Goal: Task Accomplishment & Management: Complete application form

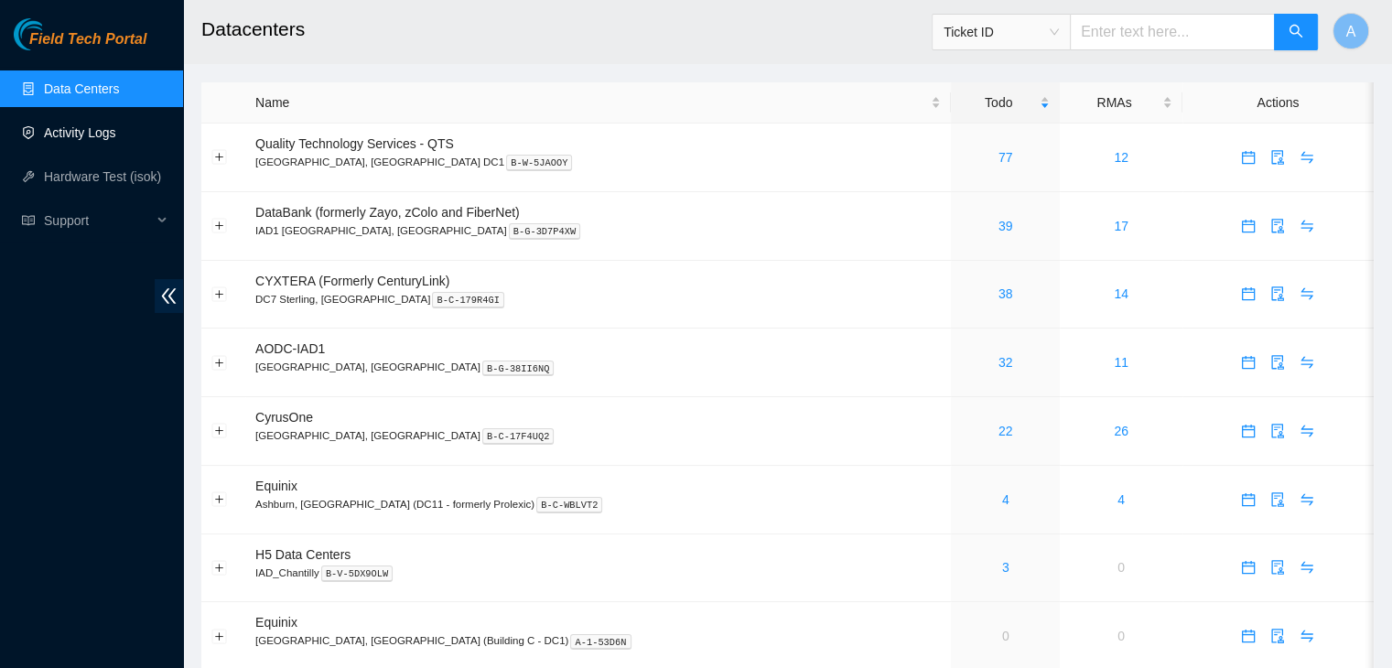
click at [116, 135] on link "Activity Logs" at bounding box center [80, 132] width 72 height 15
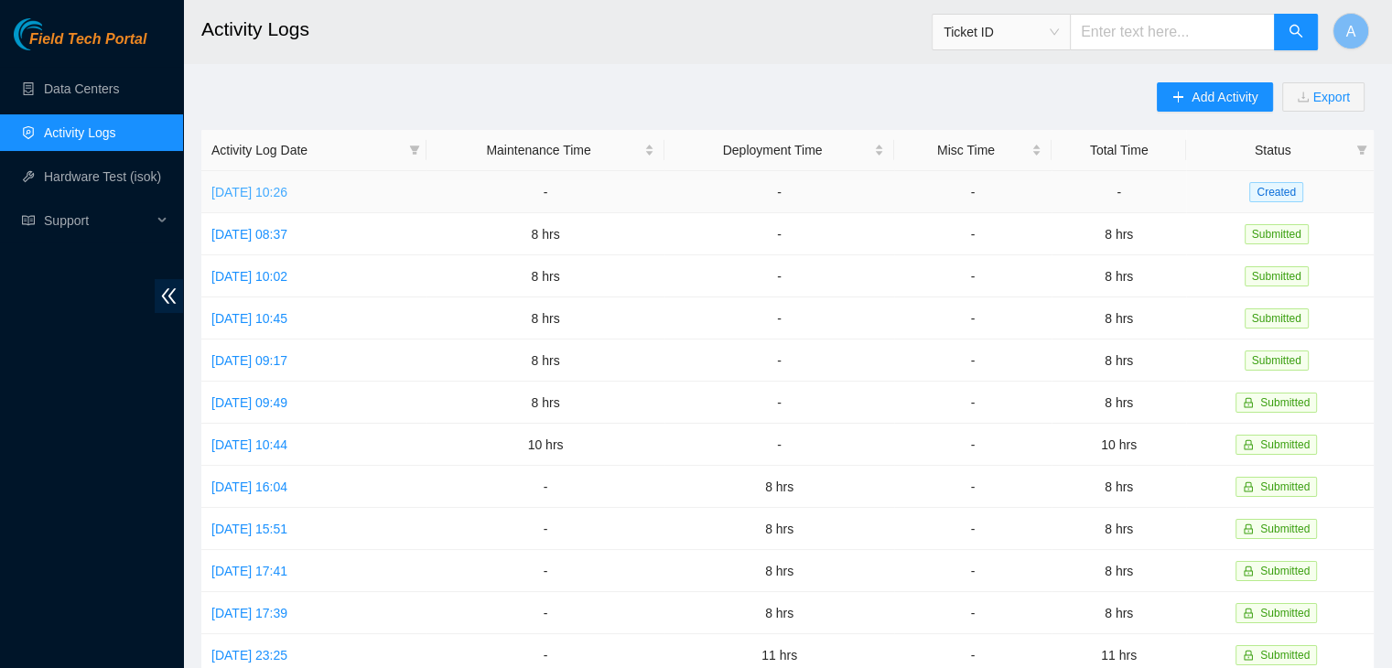
click at [276, 194] on link "[DATE] 10:26" at bounding box center [249, 192] width 76 height 15
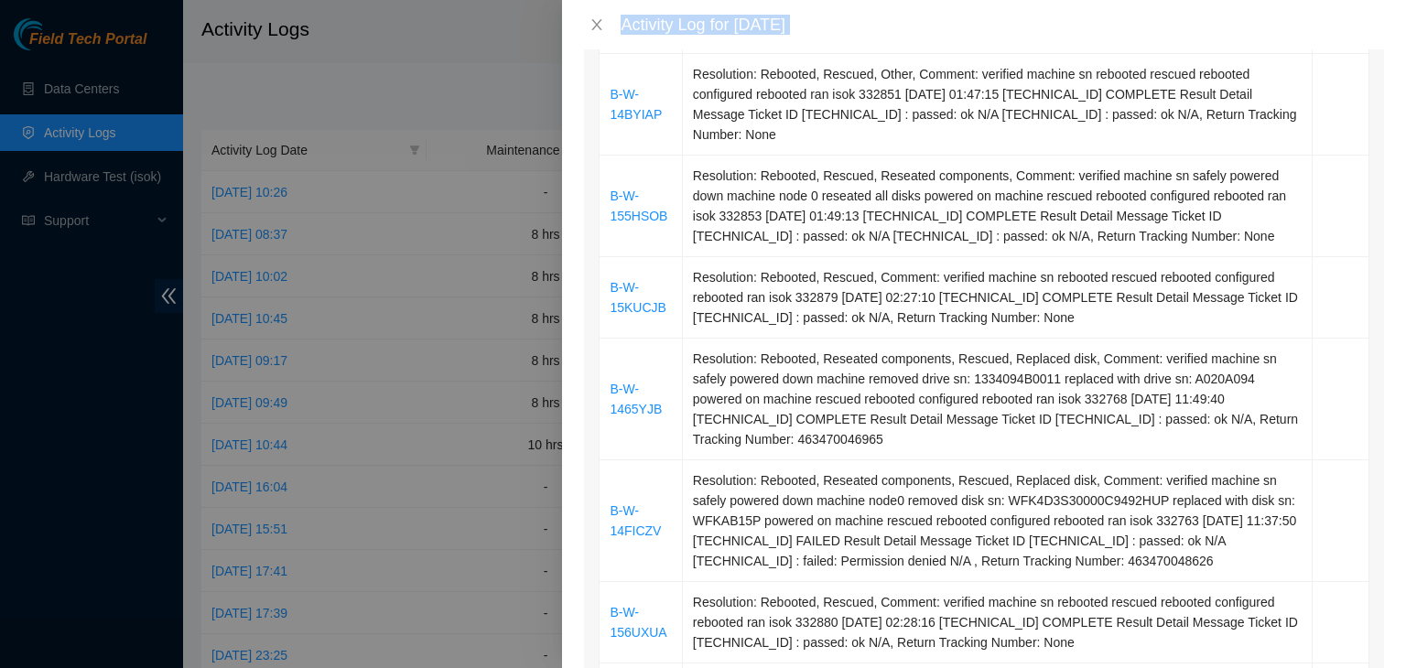
scroll to position [928, 0]
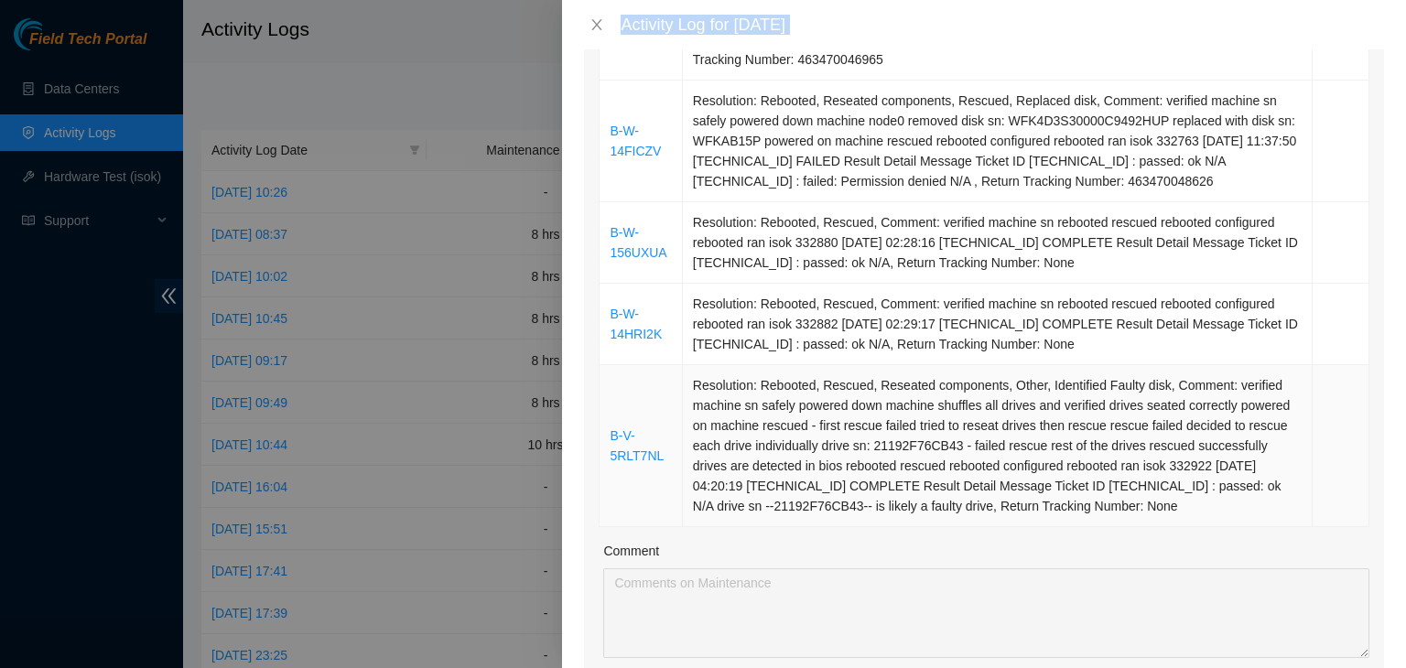
drag, startPoint x: 600, startPoint y: 350, endPoint x: 1171, endPoint y: 492, distance: 588.4
copy table "Ticket Number Resolution Action B-V-5ROZUF5 Resolution: Rebooted, Reseated comp…"
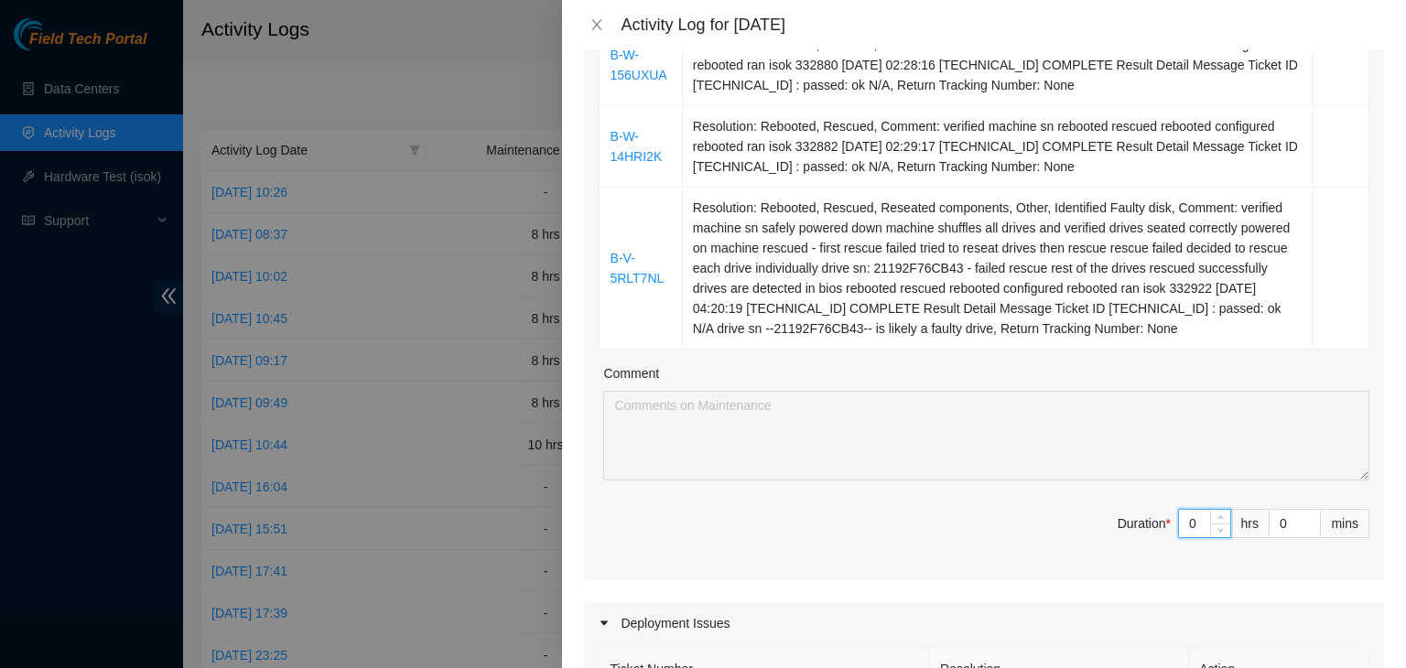
click at [1187, 510] on input "0" at bounding box center [1204, 523] width 51 height 27
type input "8"
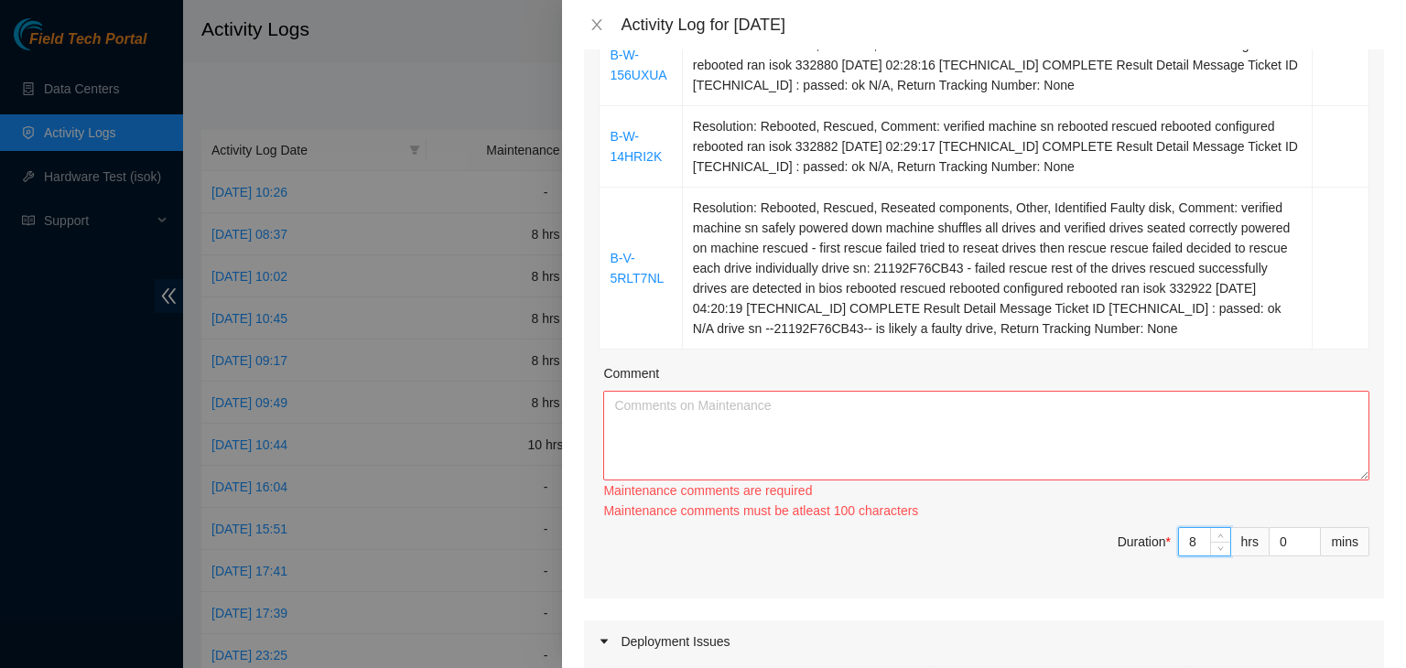
type input "8"
click at [1164, 420] on textarea "Comment" at bounding box center [986, 436] width 766 height 90
paste textarea "Ticket Number Resolution Action B-V-5ROZUF5 Resolution: Rebooted, Reseated comp…"
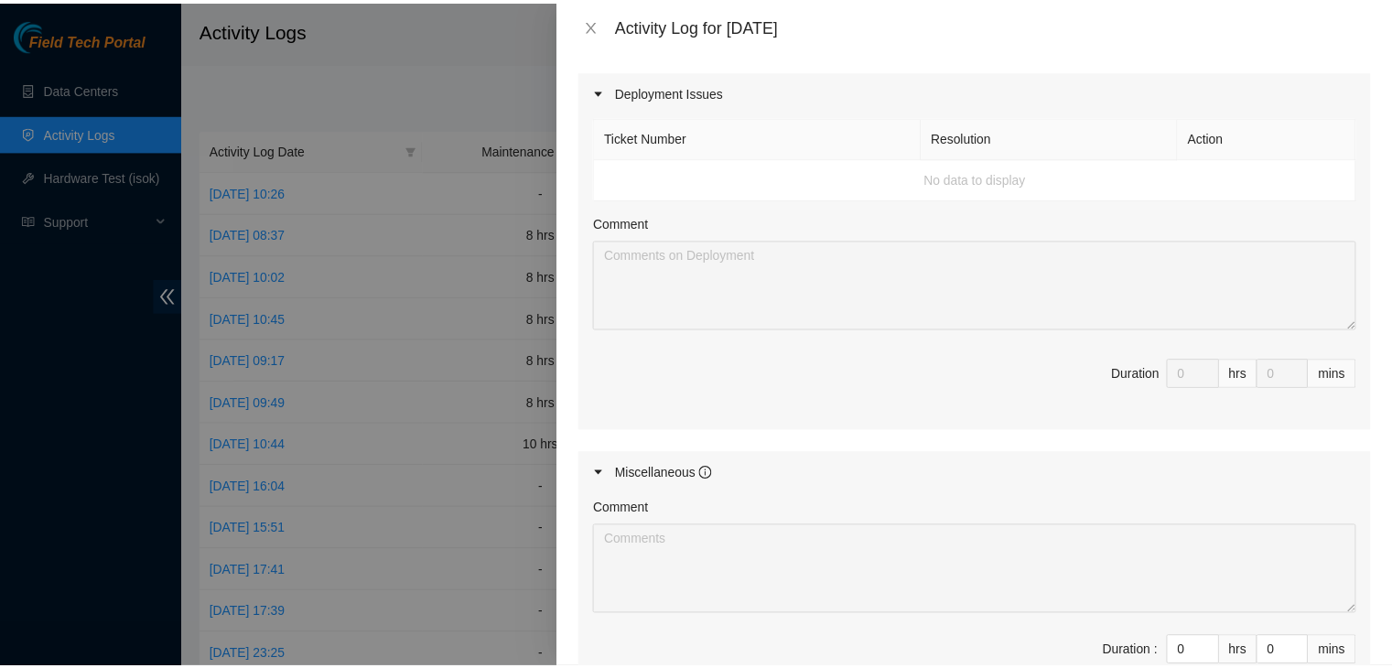
scroll to position [1850, 0]
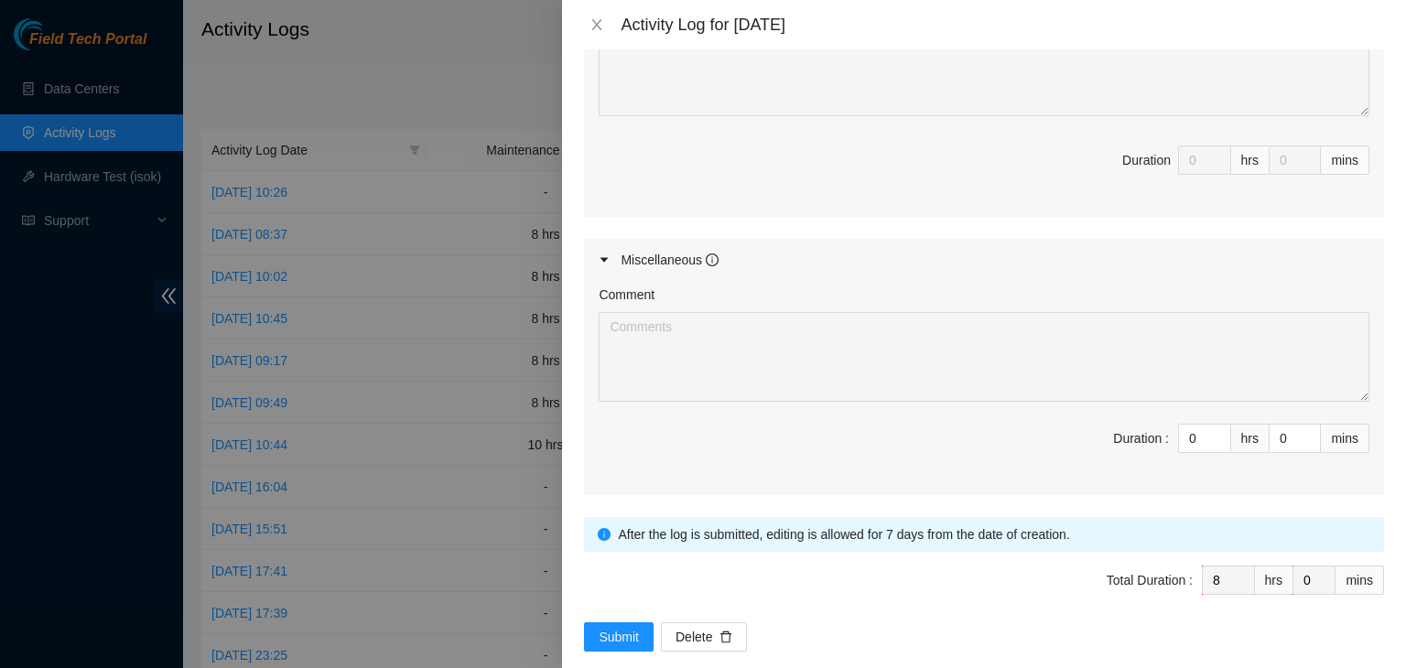
type textarea "Ticket Number Resolution Action B-V-5ROZUF5 Resolution: Rebooted, Reseated comp…"
click at [588, 628] on div "Note: This activity log is for informational purposes only. You will not be pai…" at bounding box center [984, 358] width 844 height 619
click at [609, 627] on span "Submit" at bounding box center [618, 637] width 40 height 20
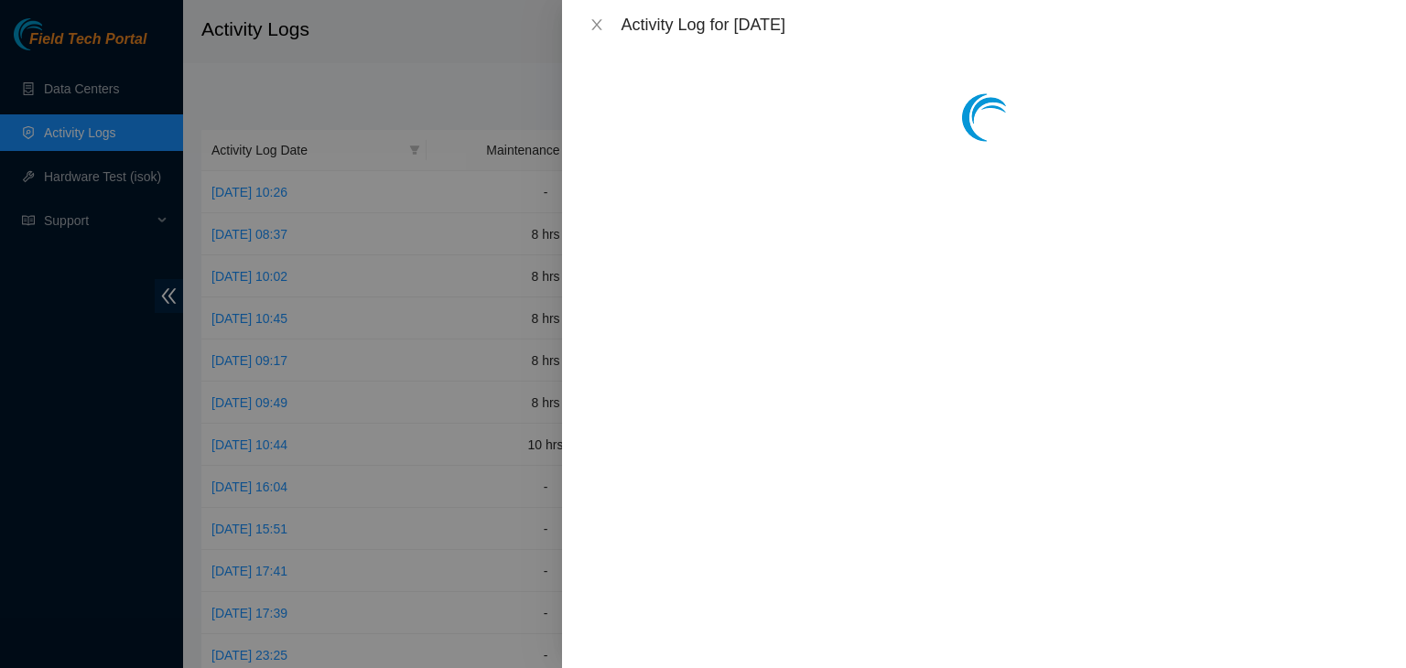
scroll to position [0, 0]
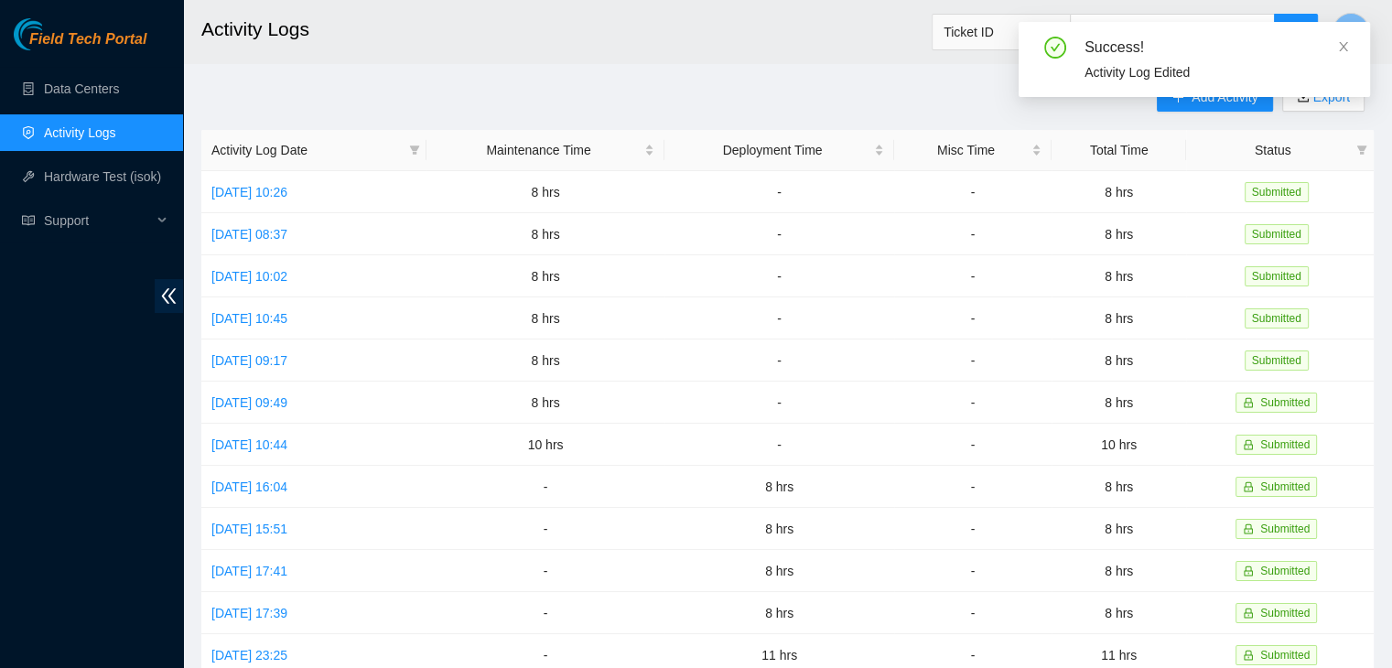
drag, startPoint x: 656, startPoint y: 170, endPoint x: 973, endPoint y: 90, distance: 326.7
click at [973, 90] on div "Add Activity Export Activity Log Date Maintenance Time Deployment Time Misc Tim…" at bounding box center [787, 576] width 1172 height 989
click at [1343, 44] on icon "close" at bounding box center [1343, 46] width 13 height 13
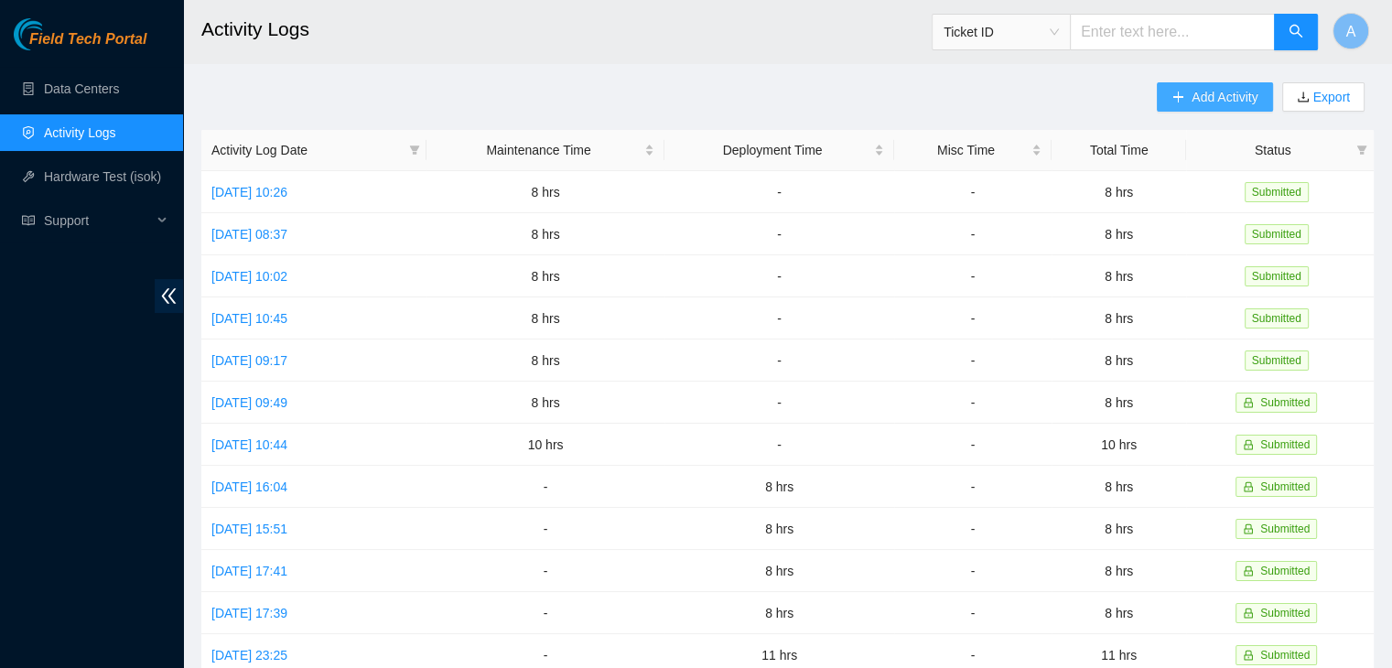
click at [1237, 95] on span "Add Activity" at bounding box center [1224, 97] width 66 height 20
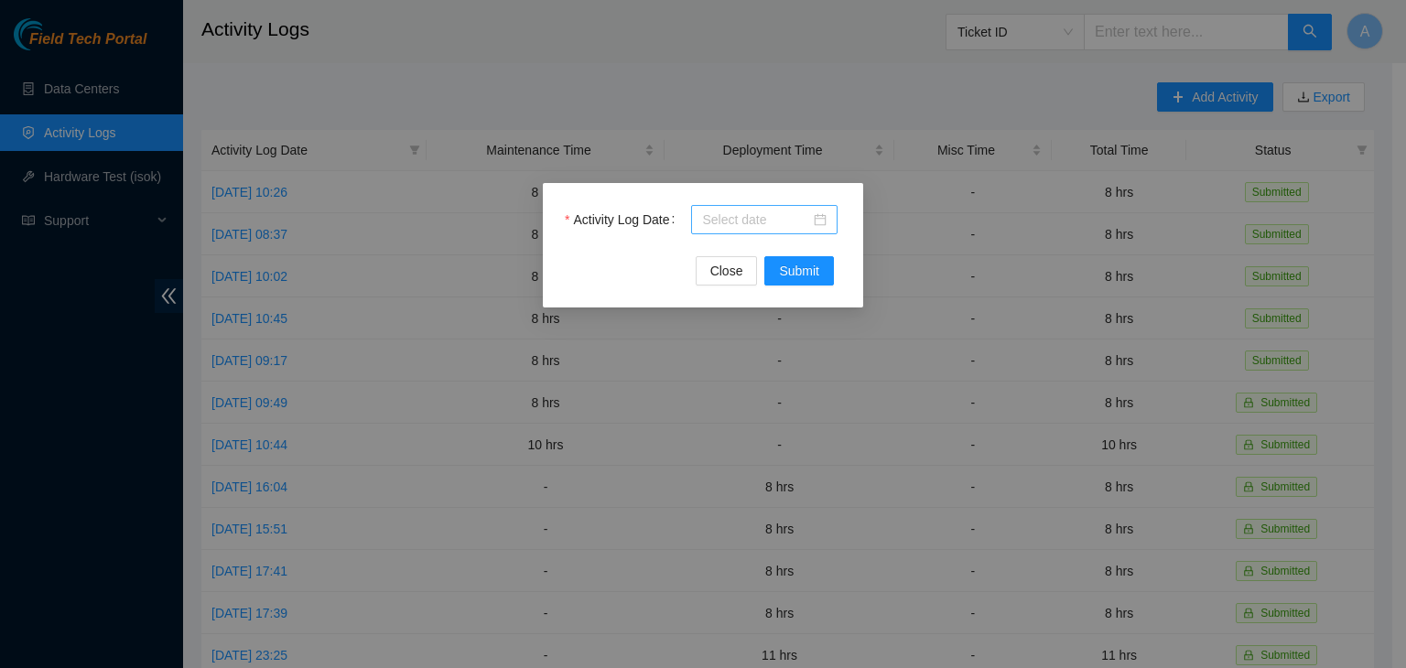
click at [815, 213] on div at bounding box center [764, 220] width 124 height 20
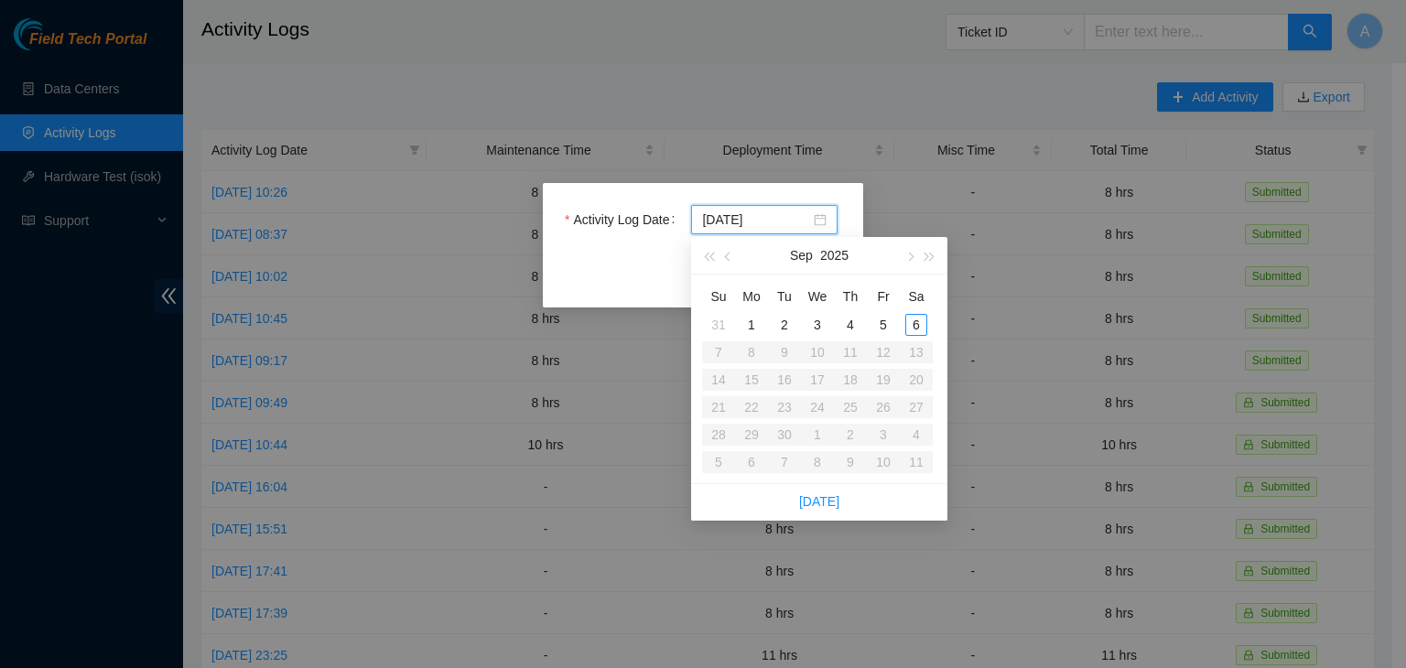
type input "[DATE]"
click at [918, 330] on div "6" at bounding box center [916, 325] width 22 height 22
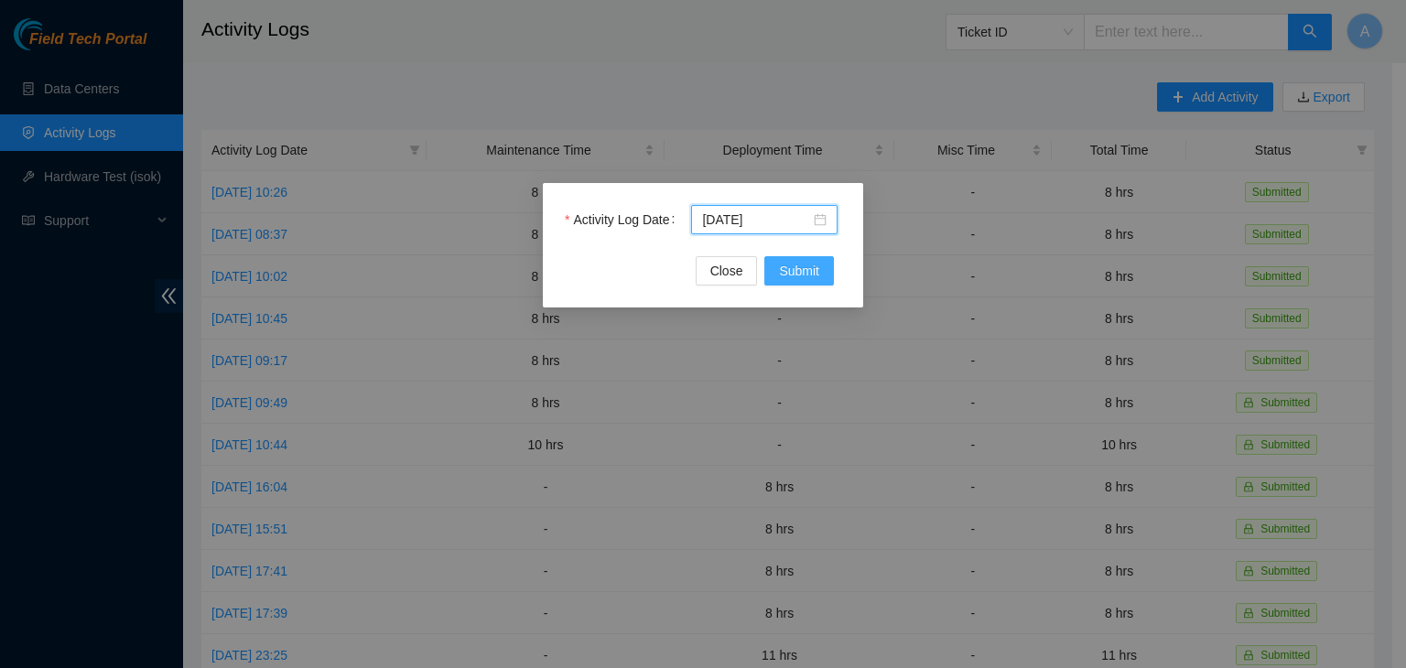
click at [798, 259] on button "Submit" at bounding box center [799, 270] width 70 height 29
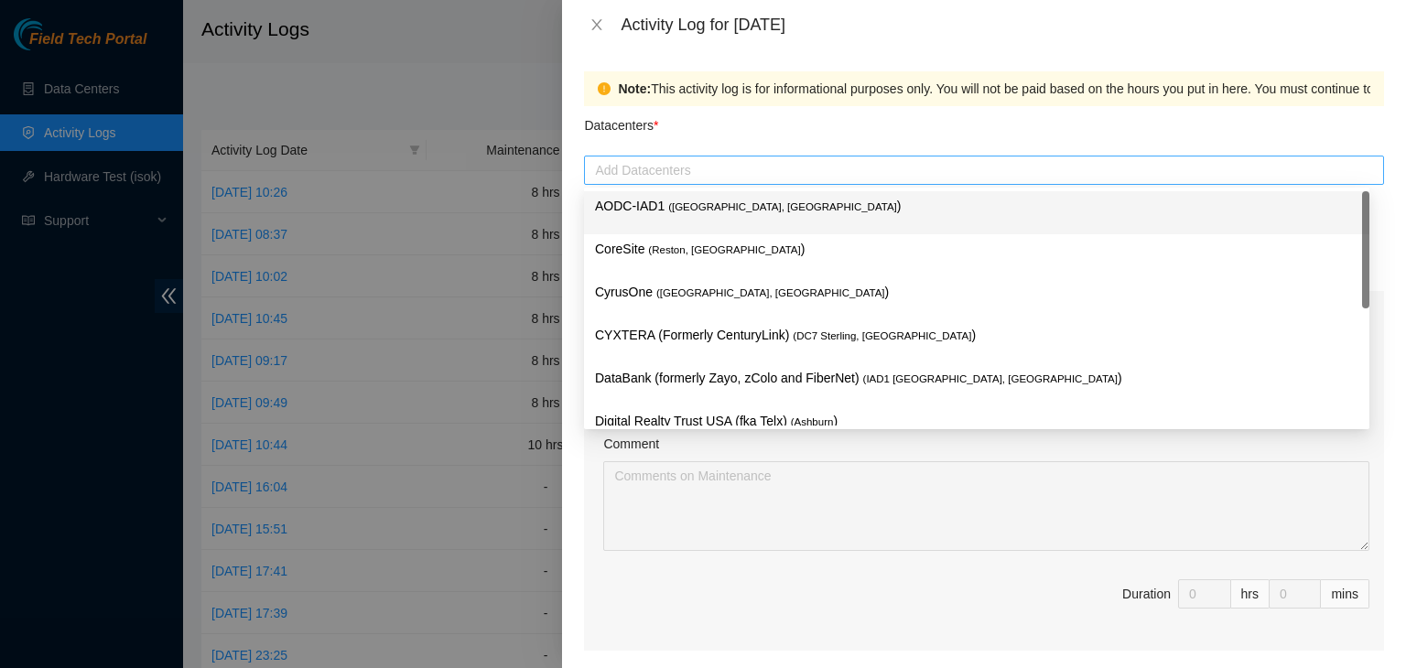
click at [670, 169] on div at bounding box center [983, 170] width 791 height 22
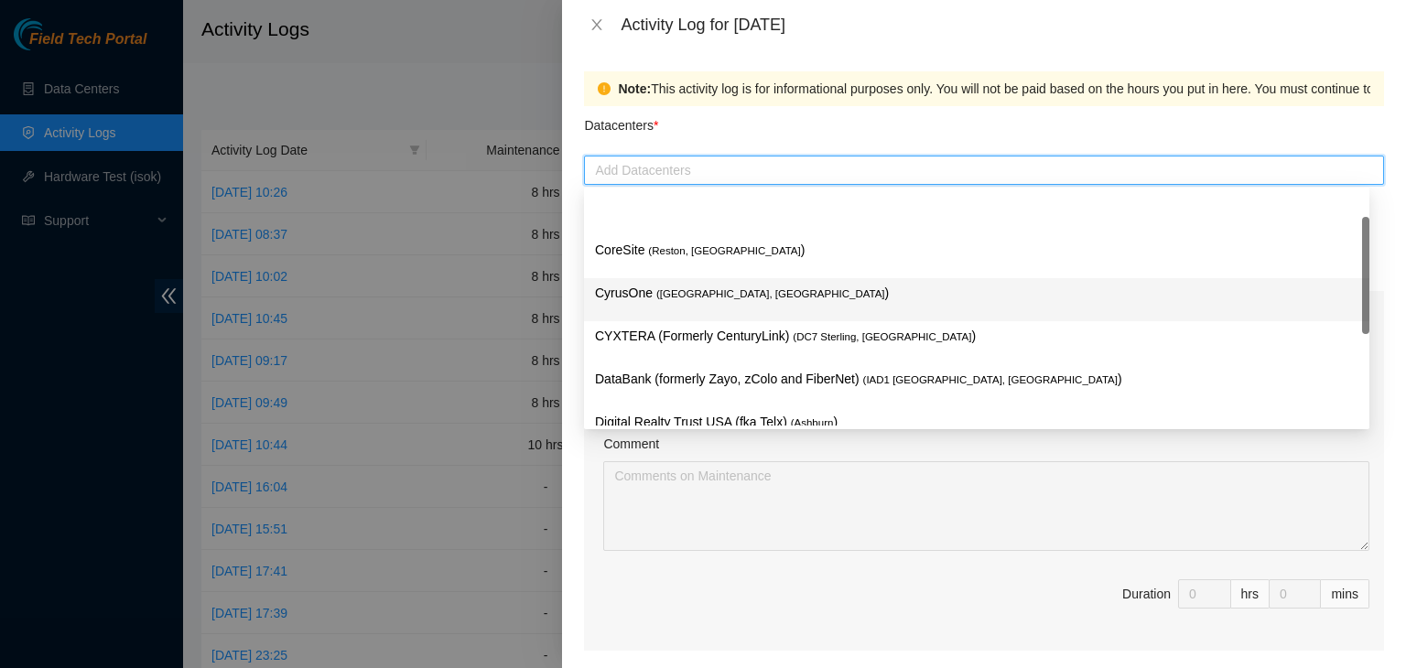
scroll to position [249, 0]
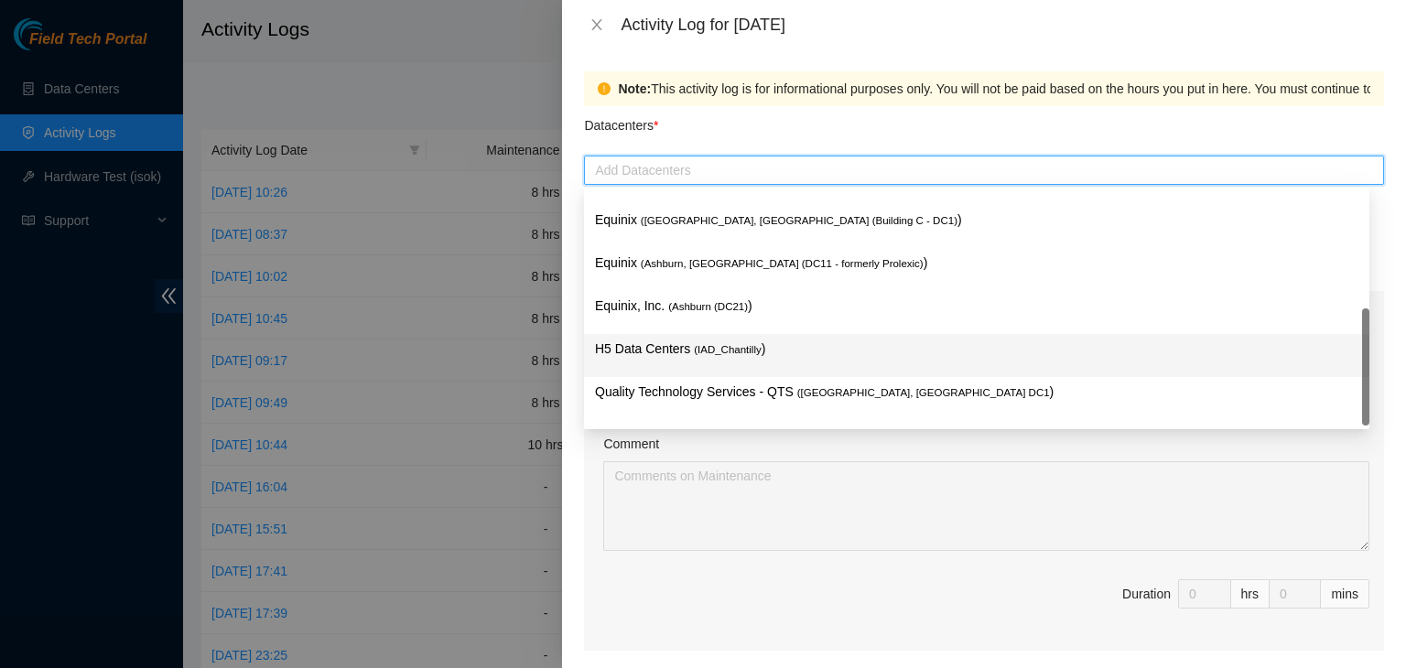
click at [688, 345] on p "H5 Data Centers ( IAD_Chantilly )" at bounding box center [976, 349] width 763 height 21
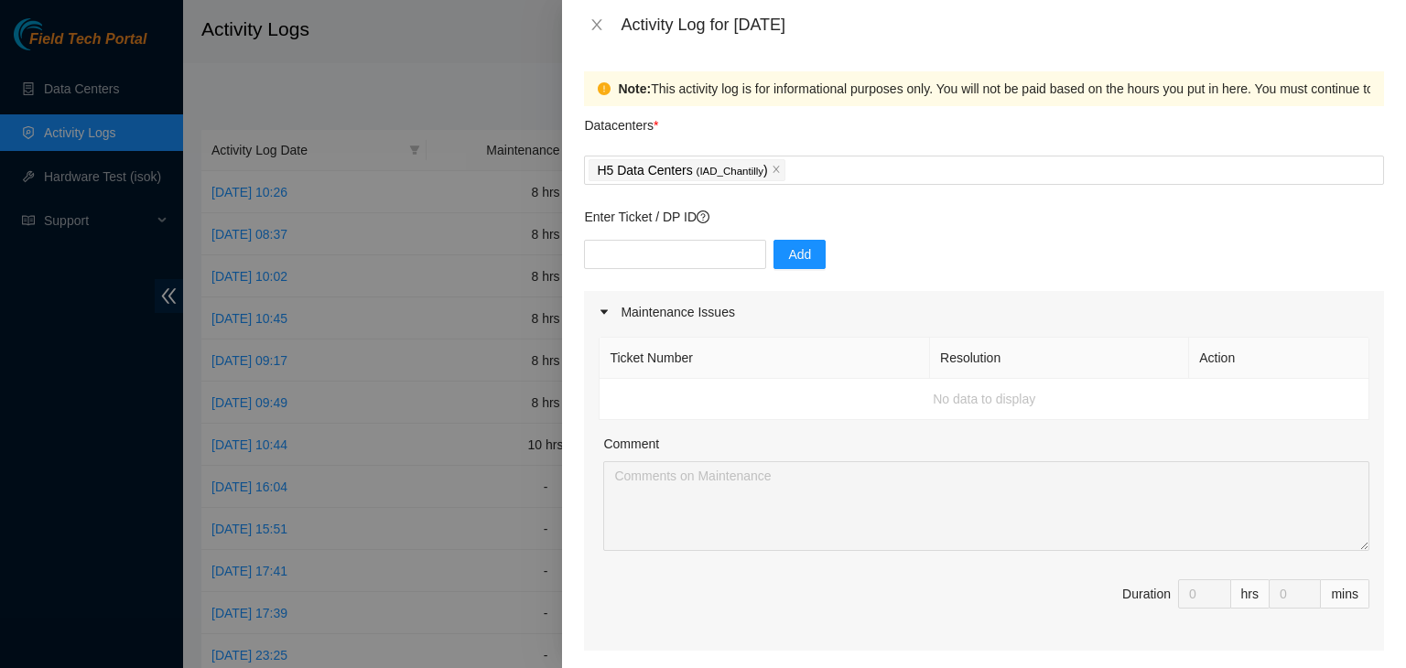
click at [809, 110] on div "Datacenters *" at bounding box center [984, 130] width 800 height 49
click at [710, 242] on input "text" at bounding box center [675, 254] width 182 height 29
paste input "DP82711"
type input "DP82711"
click at [788, 262] on span "Add" at bounding box center [799, 254] width 23 height 20
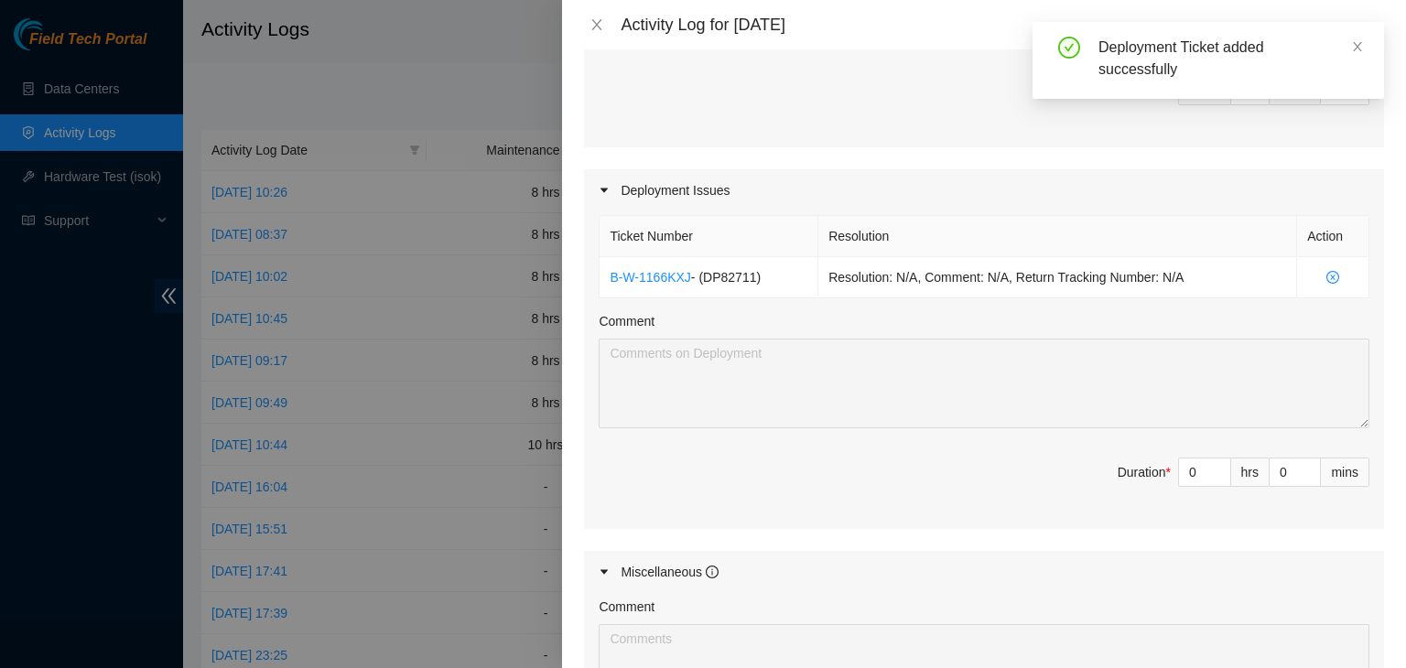
scroll to position [533, 0]
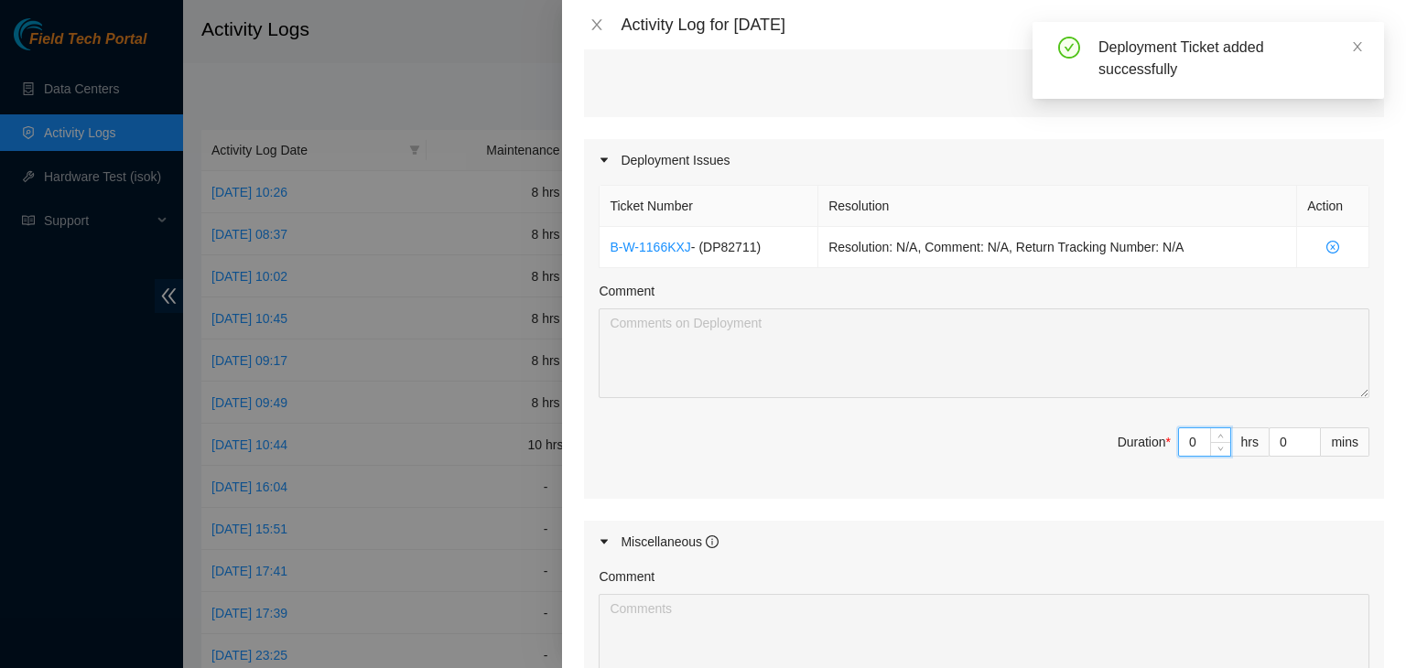
click at [1180, 444] on input "0" at bounding box center [1204, 441] width 51 height 27
type input "4"
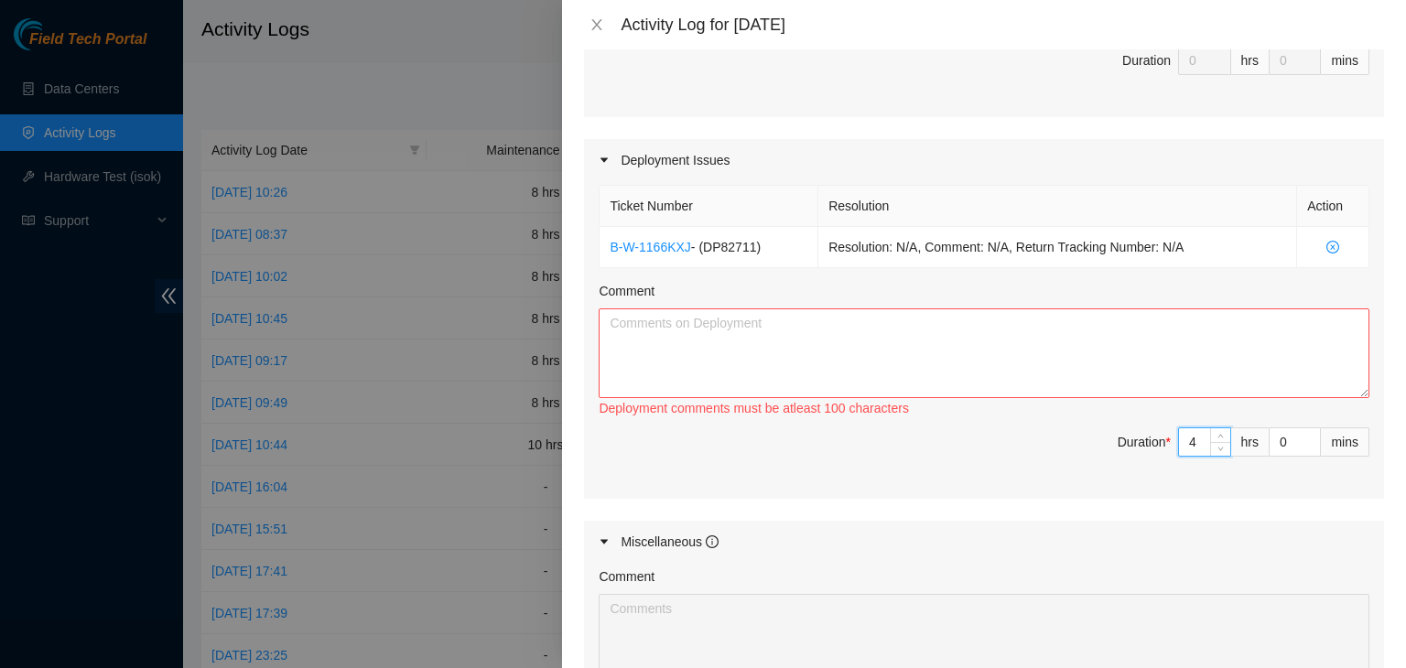
type input "4"
click at [875, 378] on textarea "Comment" at bounding box center [983, 353] width 770 height 90
paste textarea "EOD Update: -Labels were printed by FTs [PERSON_NAME] and [PERSON_NAME] -Applie…"
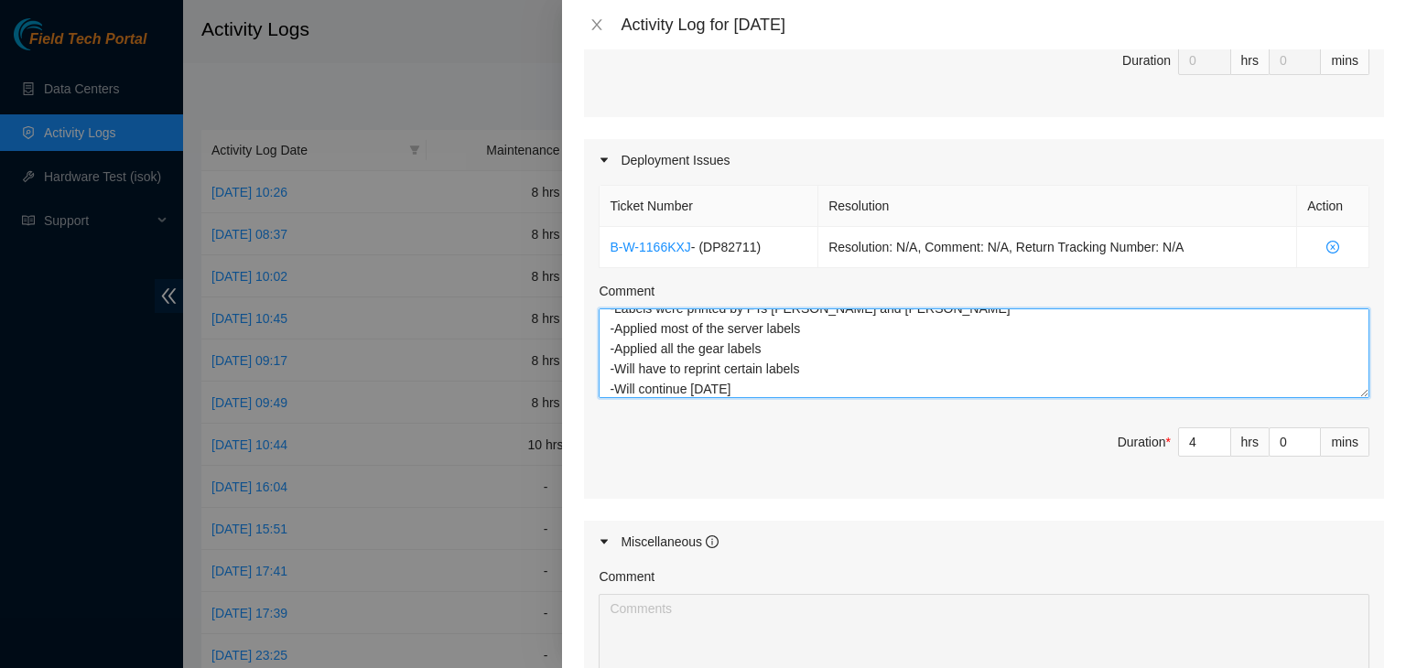
scroll to position [837, 0]
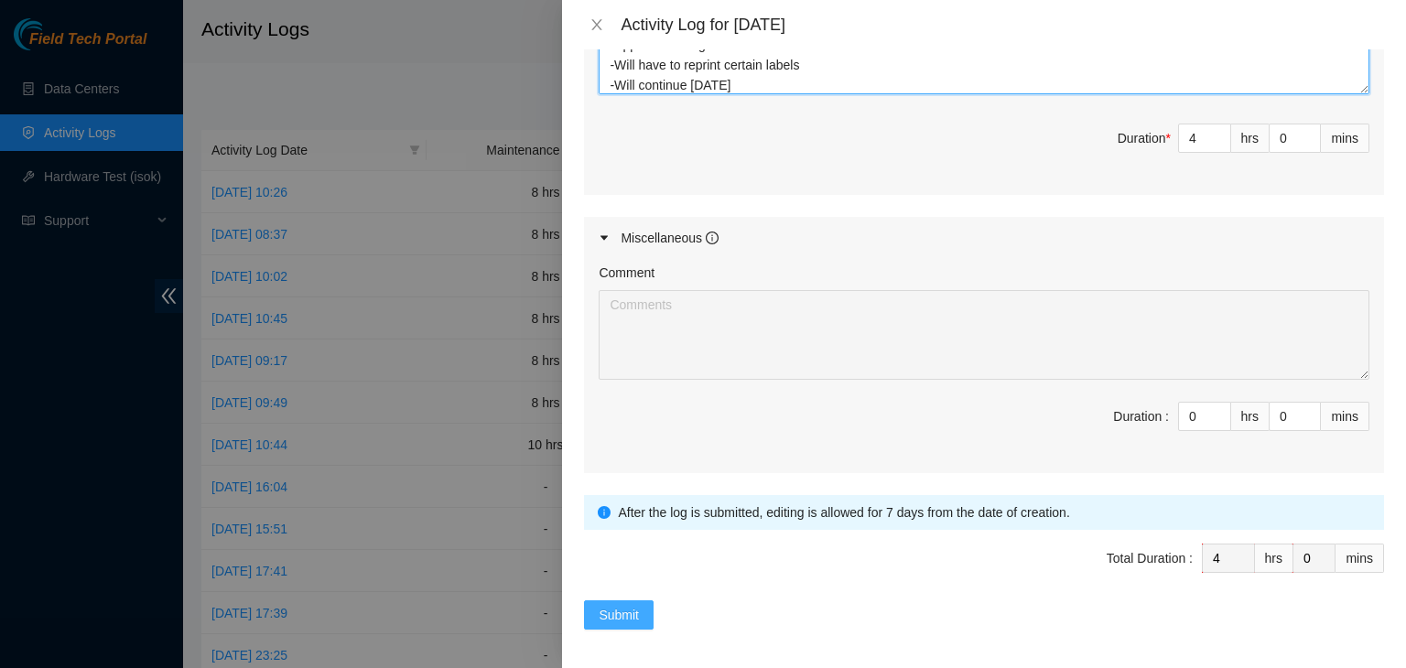
type textarea "EOD Update: -Labels were printed by FTs [PERSON_NAME] and [PERSON_NAME] -Applie…"
click at [641, 600] on button "Submit" at bounding box center [619, 614] width 70 height 29
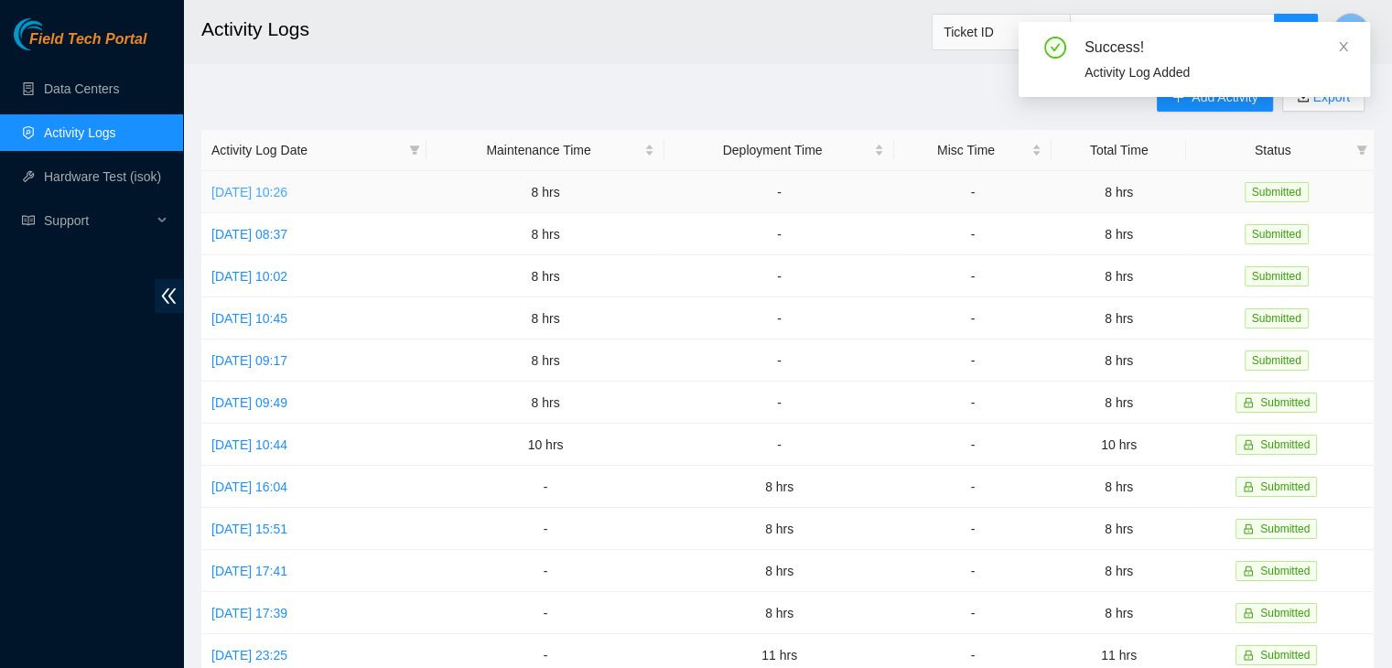
click at [287, 185] on link "[DATE] 10:26" at bounding box center [249, 192] width 76 height 15
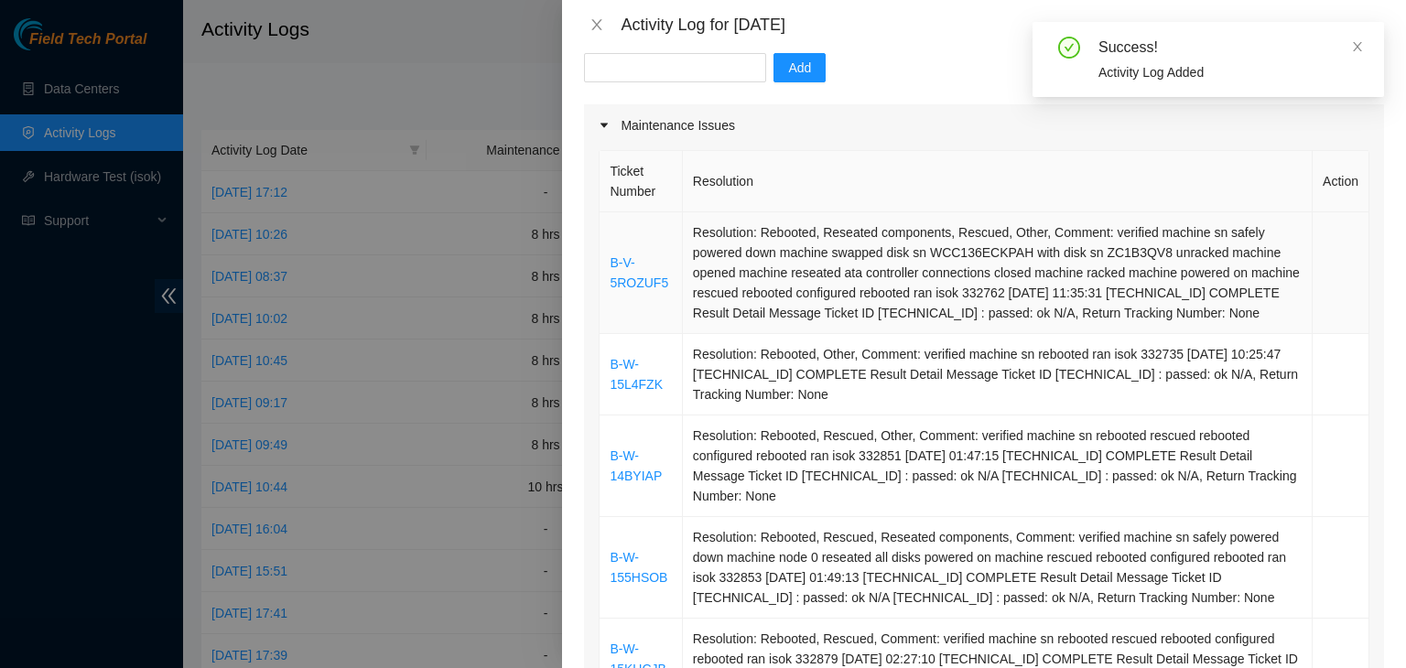
scroll to position [102, 0]
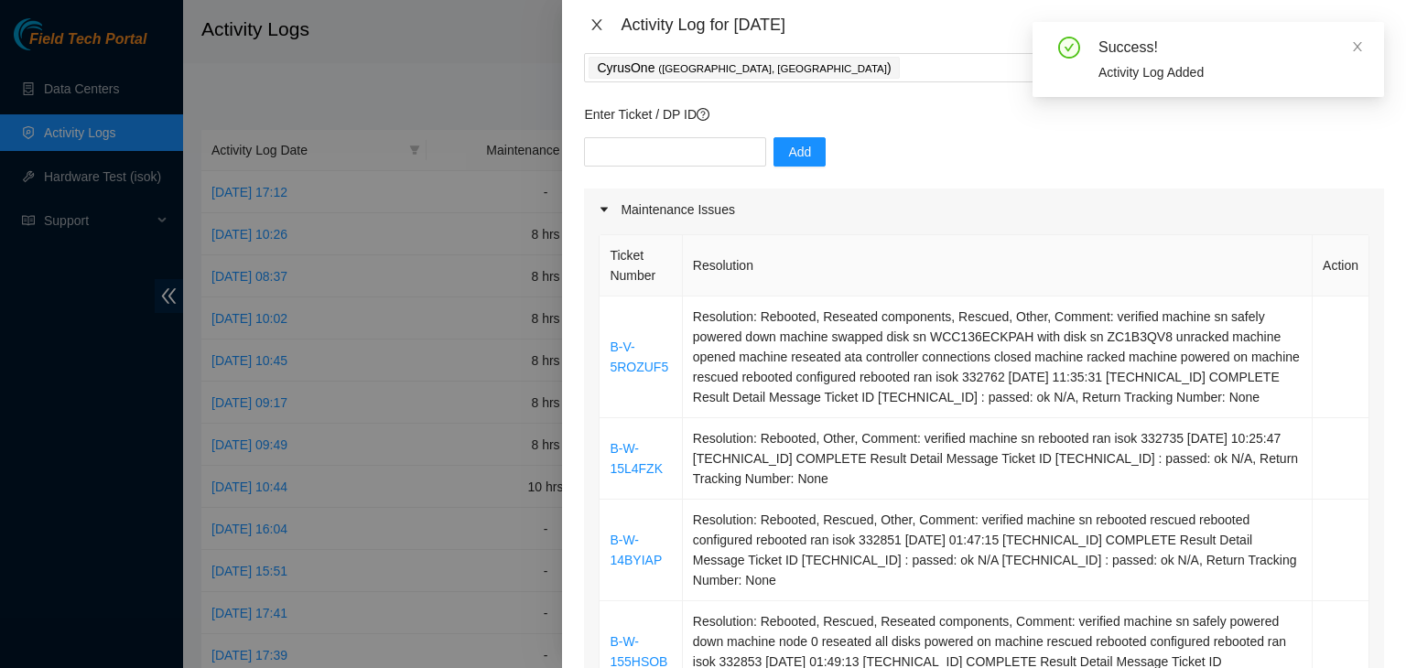
click at [601, 26] on icon "close" at bounding box center [596, 24] width 15 height 15
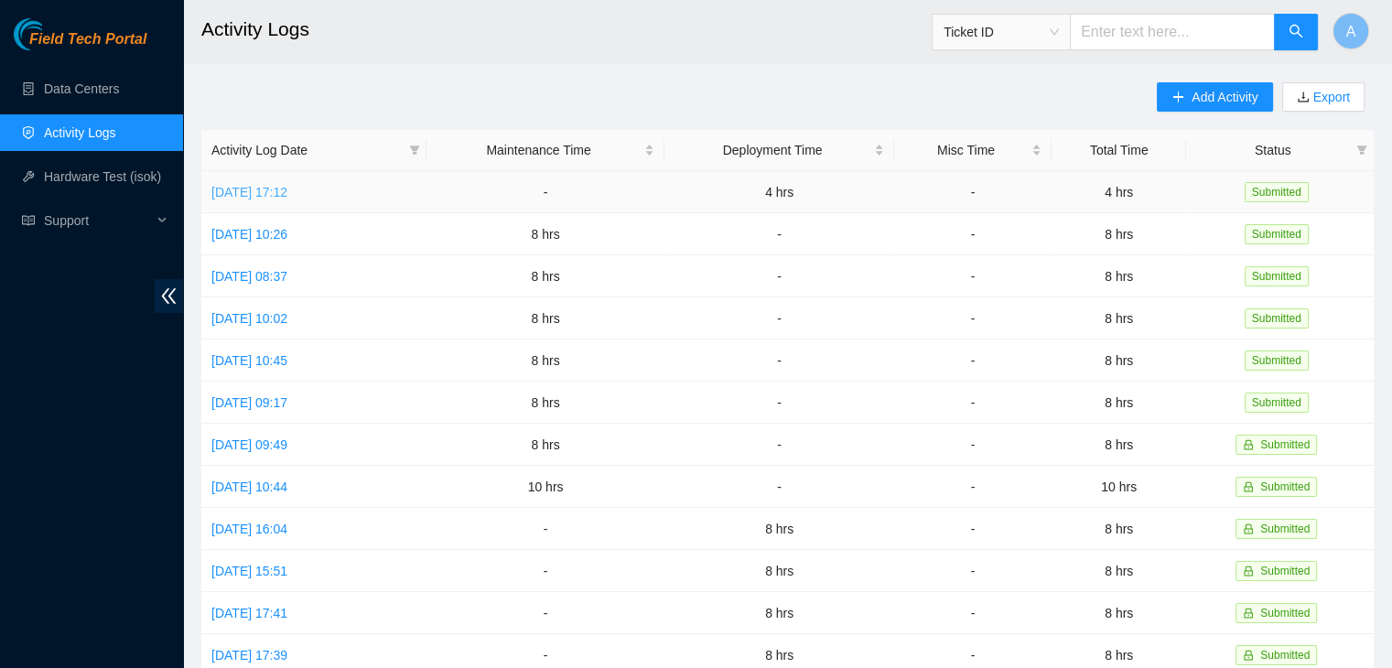
click at [258, 191] on link "[DATE] 17:12" at bounding box center [249, 192] width 76 height 15
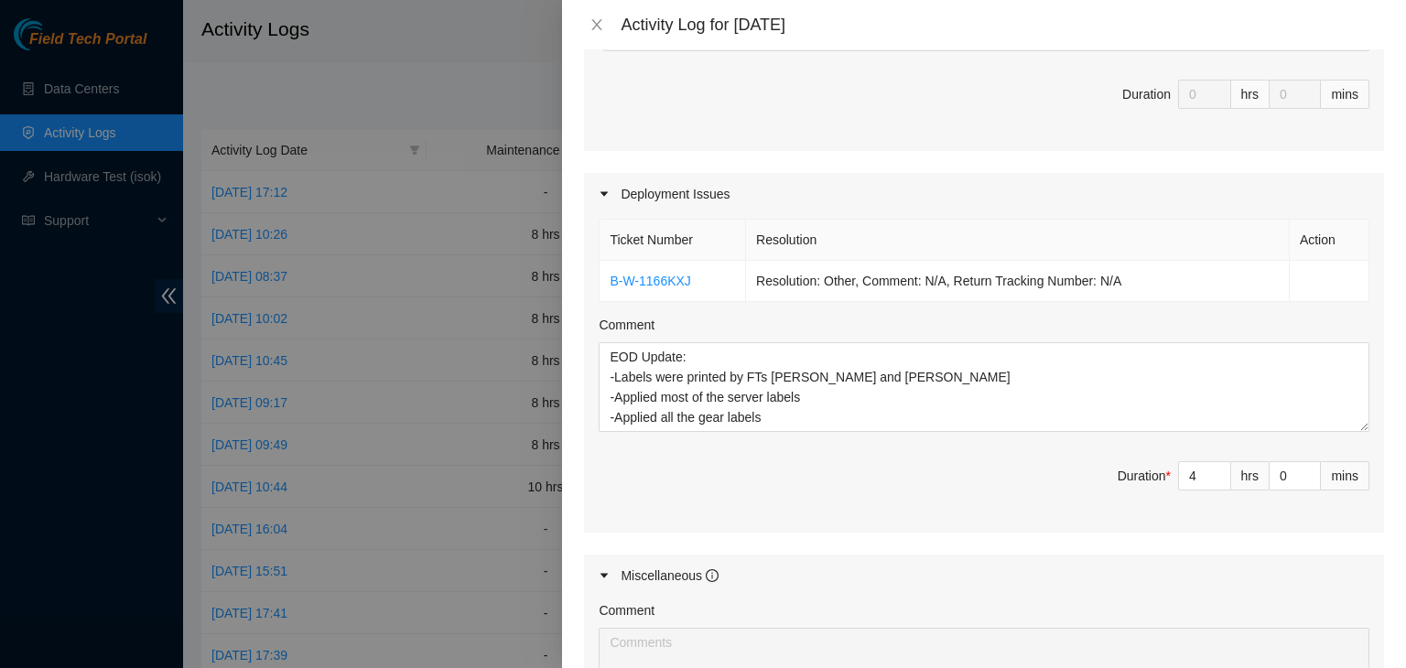
scroll to position [476, 0]
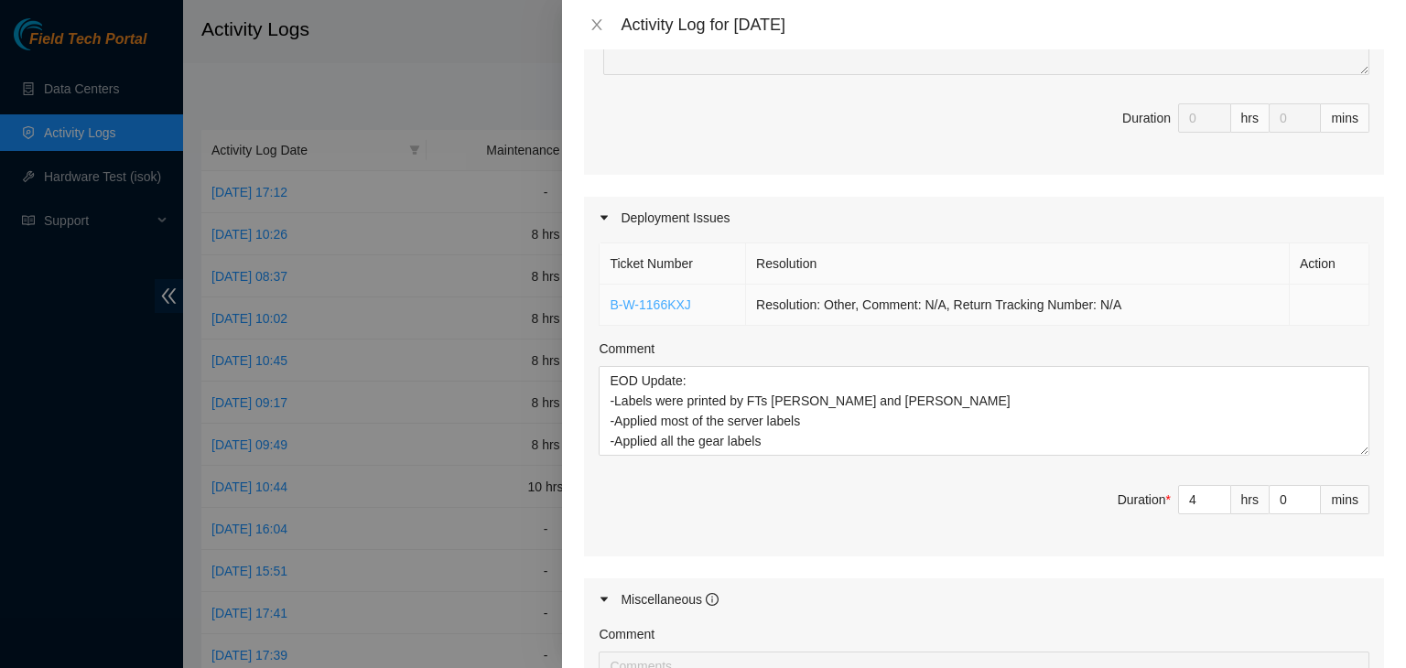
click at [666, 304] on link "B-W-1166KXJ" at bounding box center [649, 304] width 81 height 15
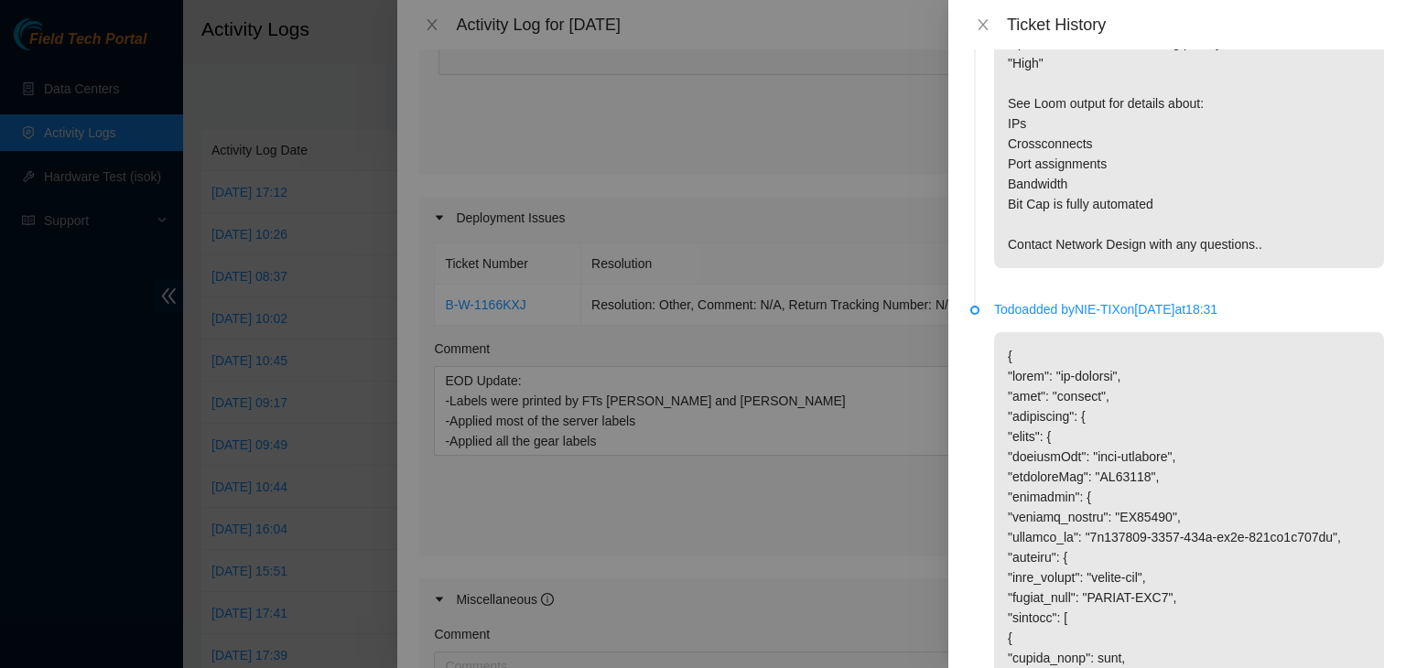
scroll to position [0, 0]
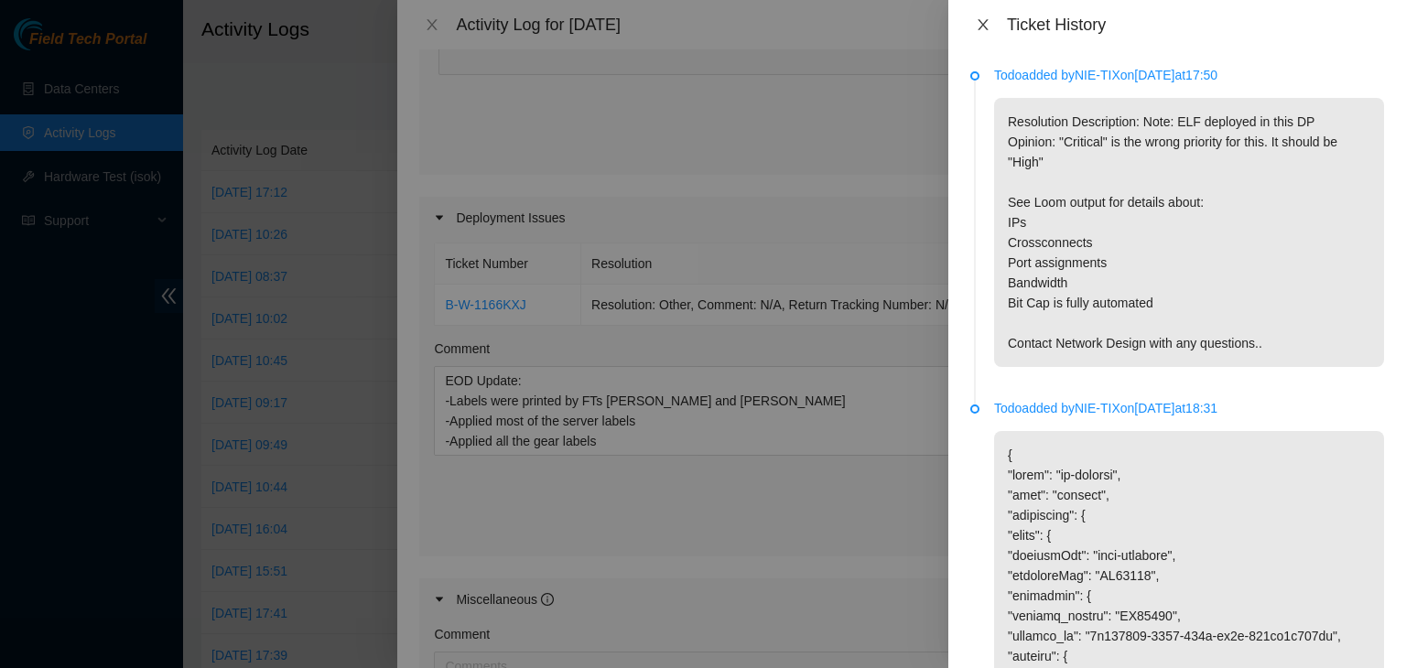
click at [980, 19] on icon "close" at bounding box center [982, 24] width 15 height 15
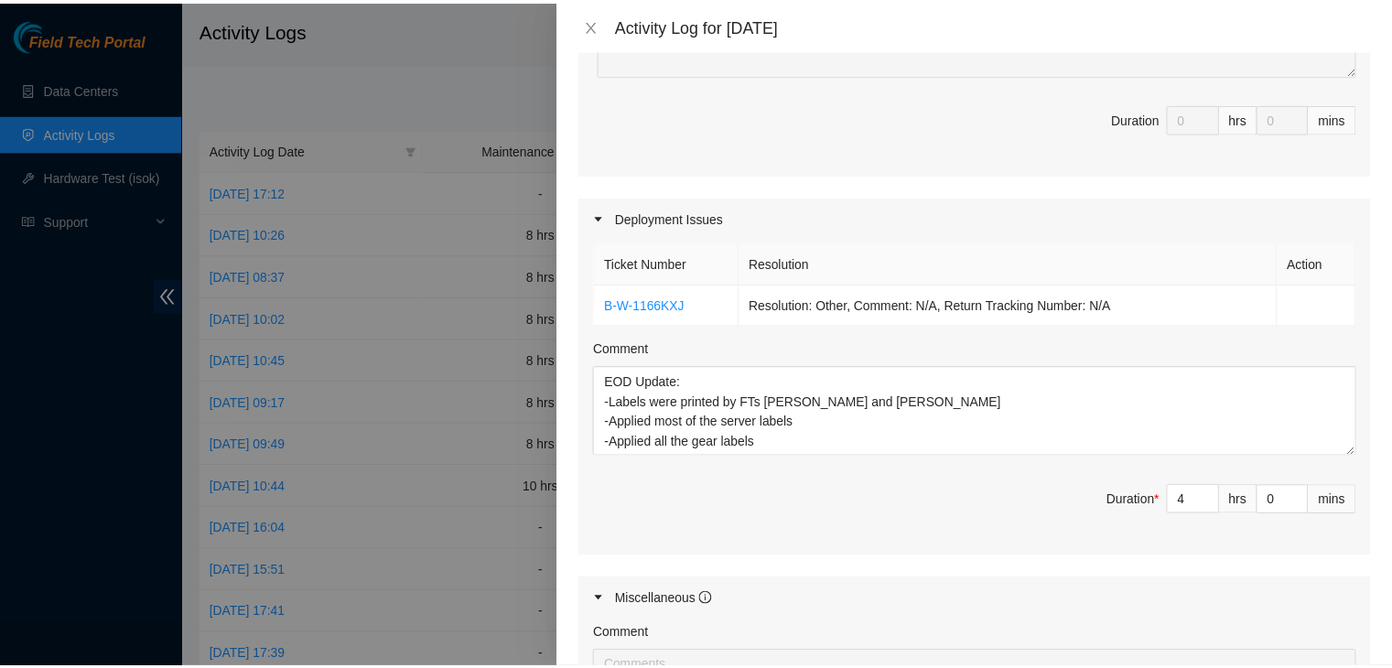
scroll to position [837, 0]
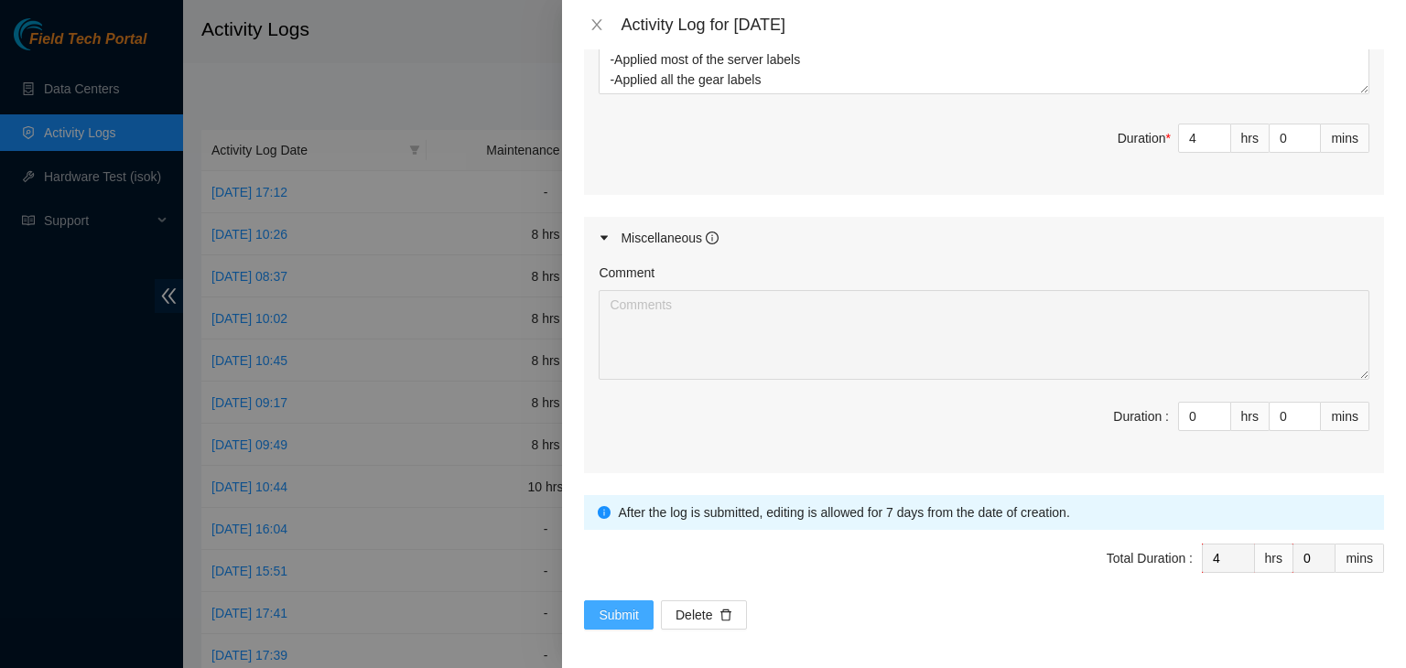
click at [620, 605] on span "Submit" at bounding box center [618, 615] width 40 height 20
